Goal: Task Accomplishment & Management: Use online tool/utility

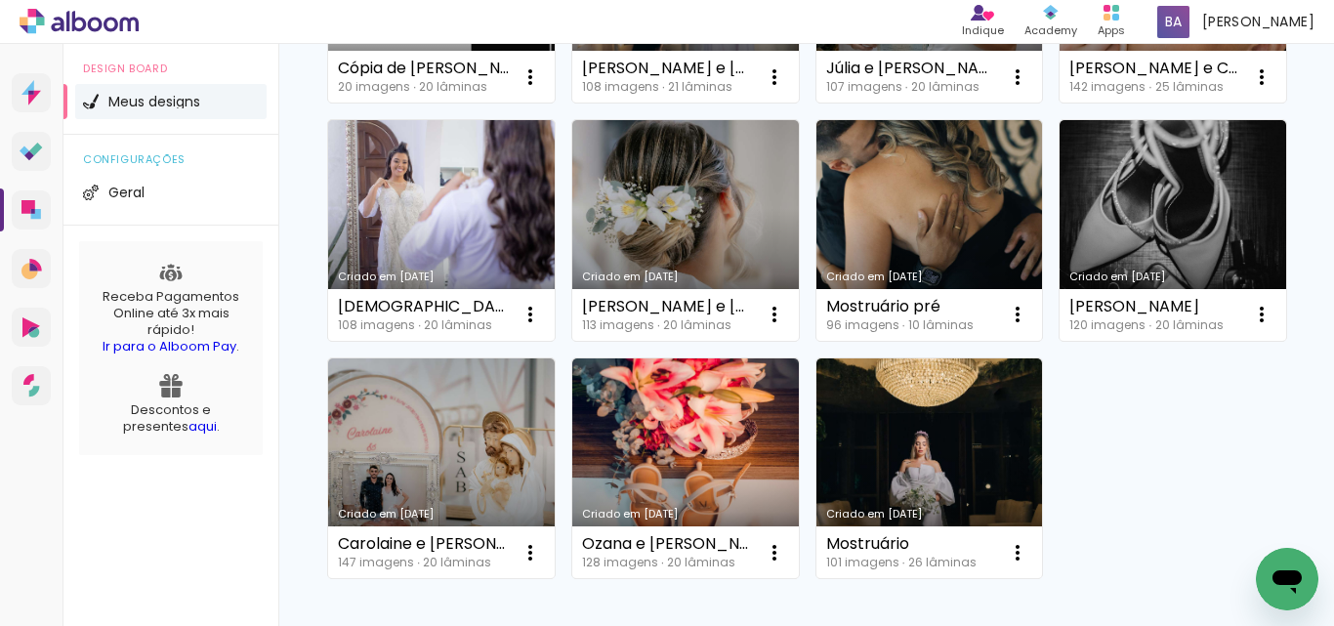
scroll to position [651, 0]
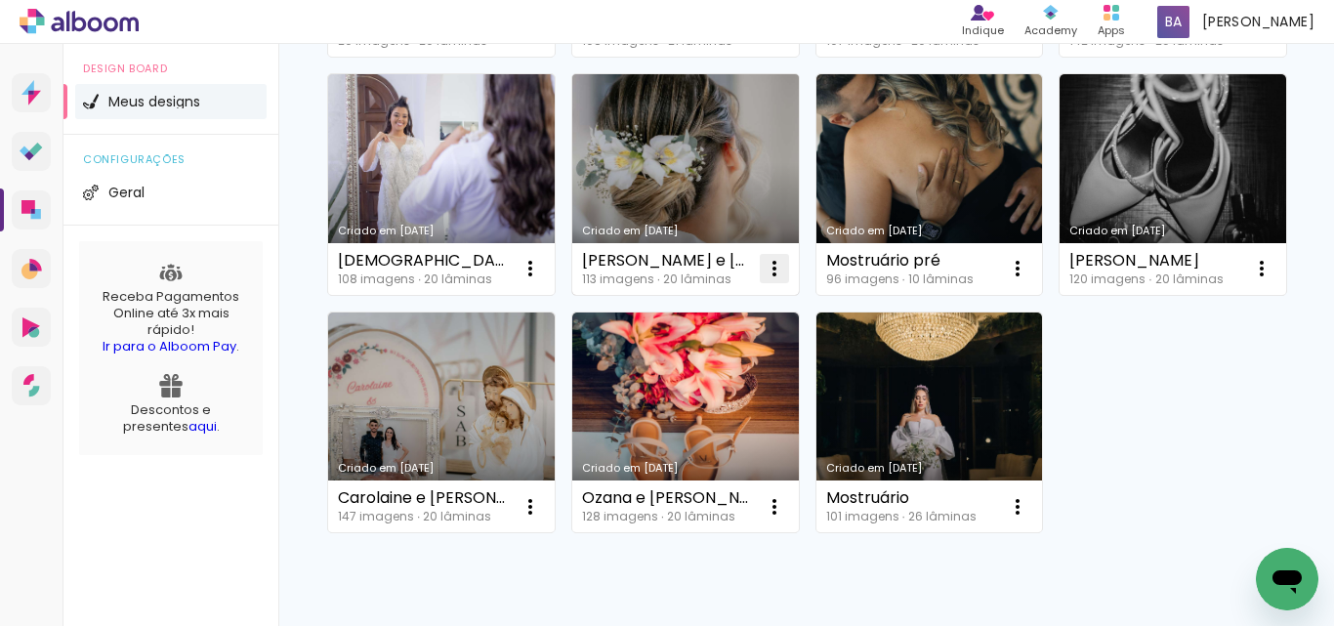
click at [763, 280] on iron-icon at bounding box center [774, 268] width 23 height 23
click at [572, 295] on link "Criado em [DATE]" at bounding box center [685, 184] width 227 height 221
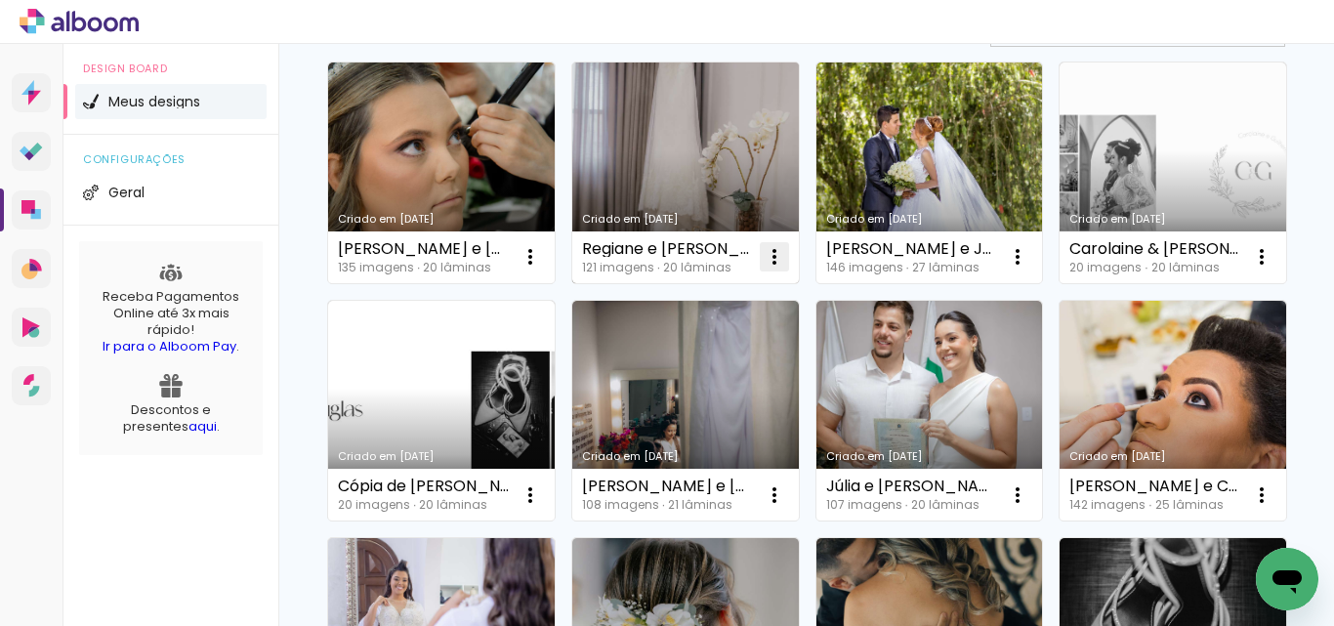
scroll to position [325, 0]
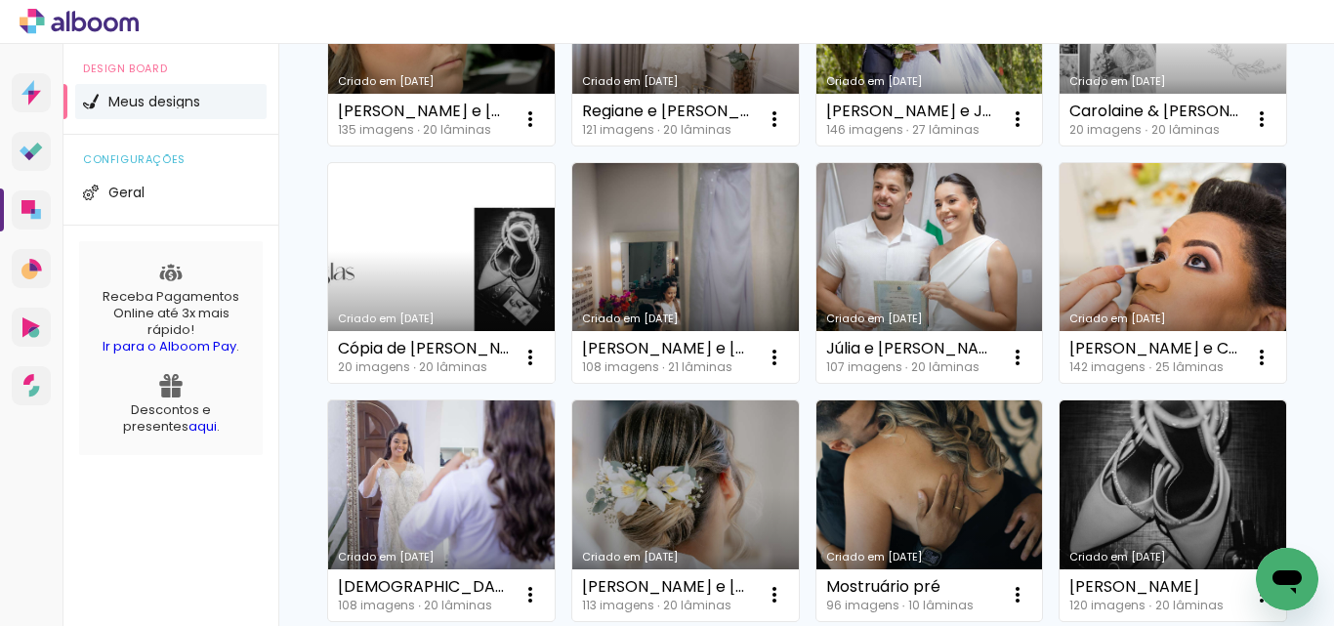
click at [555, 308] on link "Criado em [DATE]" at bounding box center [441, 273] width 227 height 221
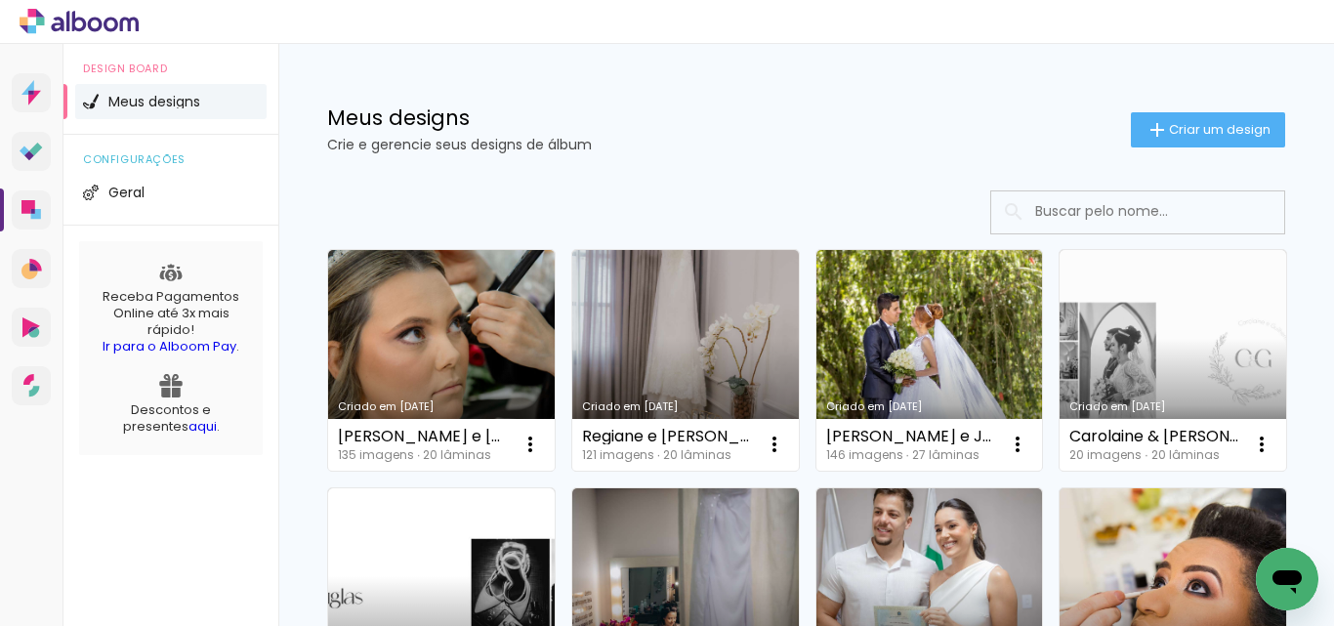
scroll to position [163, 0]
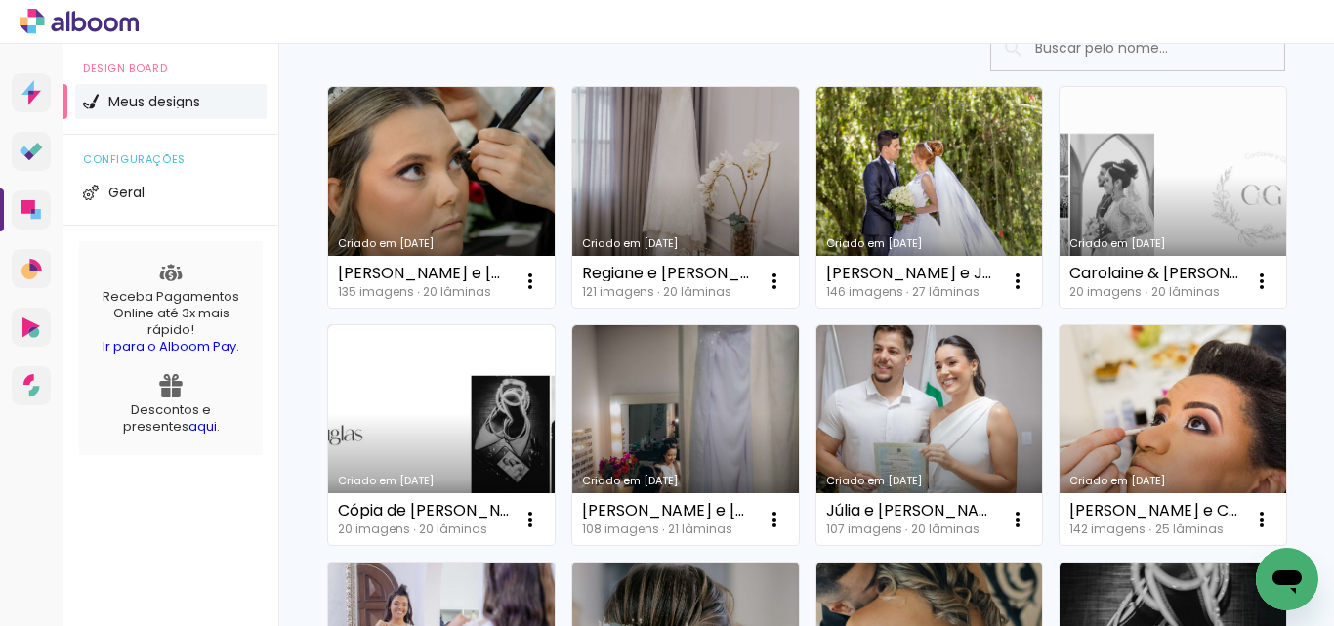
click at [1069, 298] on div "20 imagens ∙ 20 lâminas" at bounding box center [1154, 292] width 171 height 12
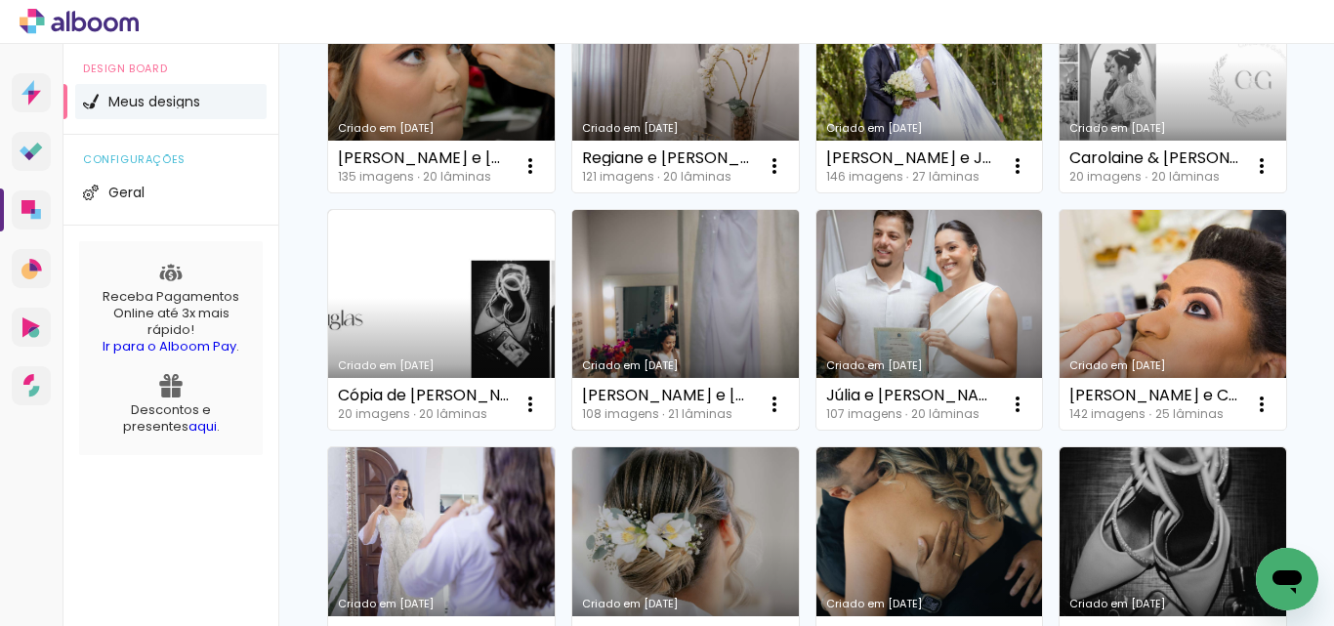
scroll to position [325, 0]
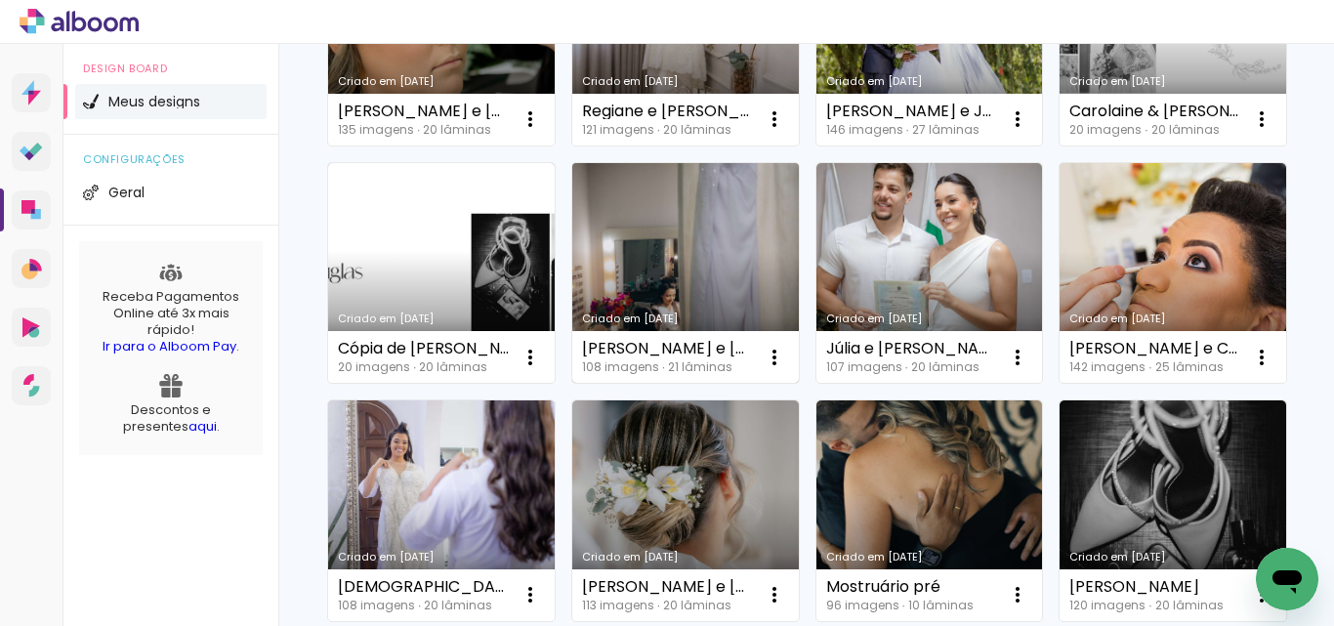
click at [799, 287] on link "Criado em [DATE]" at bounding box center [685, 273] width 227 height 221
